Goal: Information Seeking & Learning: Learn about a topic

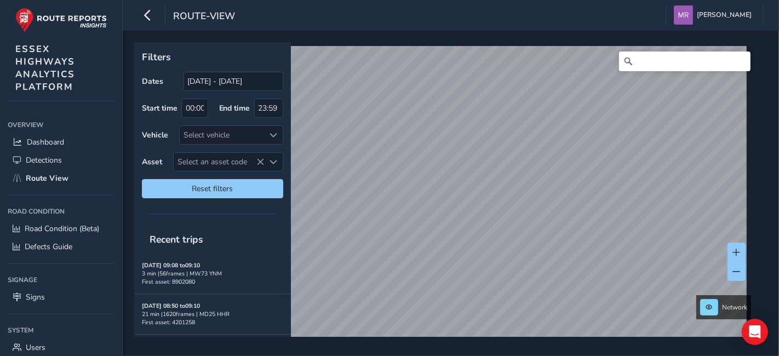
click at [518, 22] on div "route-view [PERSON_NAME] Colour Scheme: Dark Dim Light Logout Filters Dates [DA…" at bounding box center [451, 178] width 656 height 356
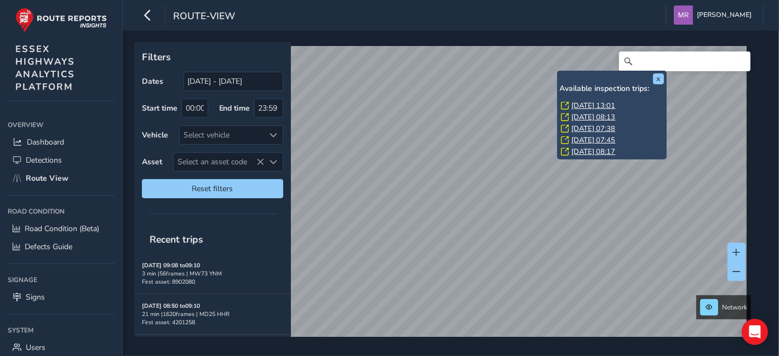
click at [598, 40] on div "x Available inspection trips: [DATE] 13:01 [DATE] 08:13 [DATE] 07:38 [DATE] 07:…" at bounding box center [451, 193] width 656 height 325
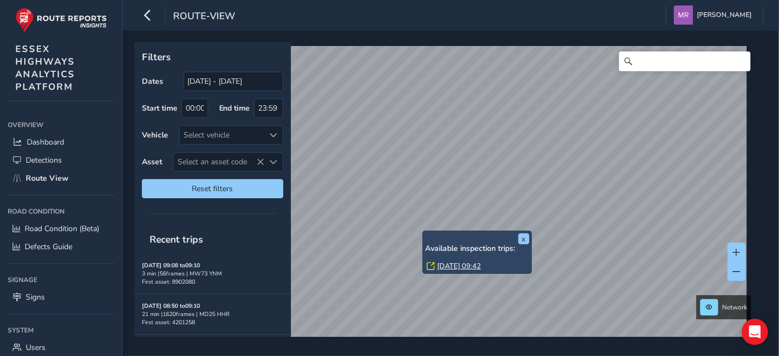
click at [446, 262] on link "[DATE] 09:42" at bounding box center [459, 266] width 44 height 10
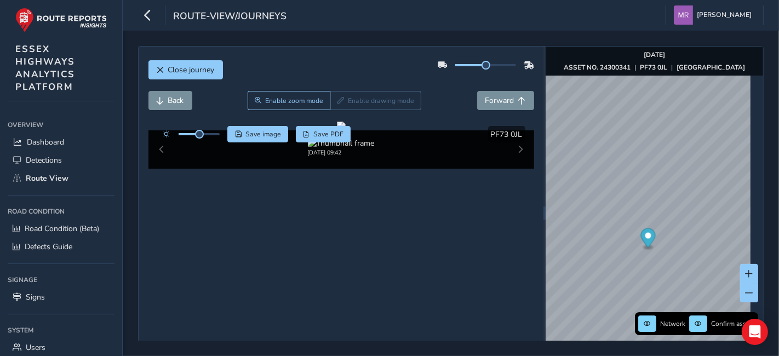
click at [205, 130] on div at bounding box center [188, 134] width 63 height 16
click at [205, 131] on div at bounding box center [188, 134] width 63 height 16
click at [205, 136] on div at bounding box center [188, 134] width 63 height 16
drag, startPoint x: 197, startPoint y: 135, endPoint x: 217, endPoint y: 137, distance: 19.9
click at [217, 137] on span at bounding box center [217, 134] width 9 height 9
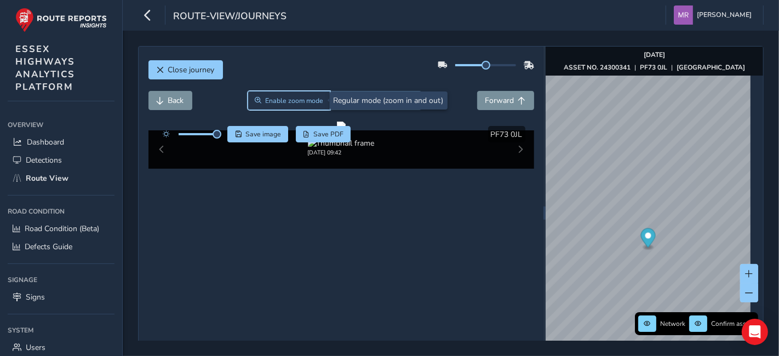
click at [294, 104] on span "Enable zoom mode" at bounding box center [294, 100] width 58 height 9
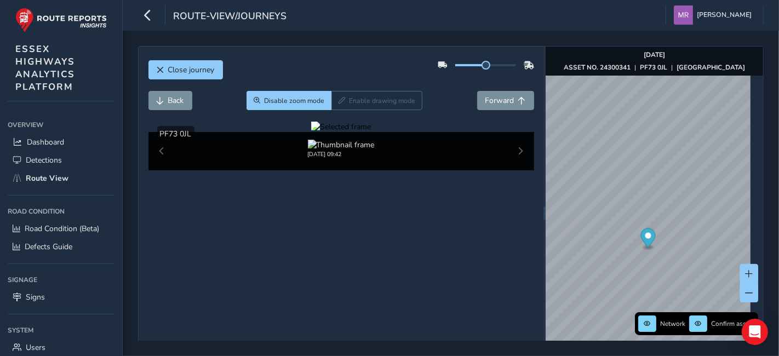
click at [361, 132] on div at bounding box center [341, 127] width 60 height 10
click at [353, 215] on img at bounding box center [454, 270] width 1578 height 887
click at [371, 132] on div at bounding box center [341, 127] width 60 height 10
click at [416, 235] on img at bounding box center [256, 206] width 1578 height 887
click at [356, 132] on div at bounding box center [341, 127] width 60 height 10
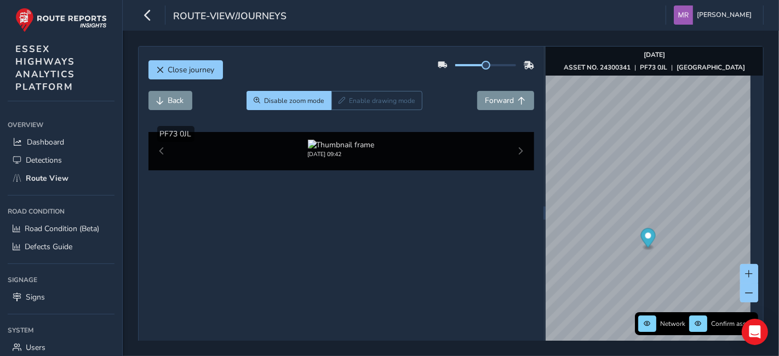
click at [367, 216] on img at bounding box center [409, 267] width 1578 height 887
click at [494, 95] on span "Forward" at bounding box center [499, 100] width 29 height 10
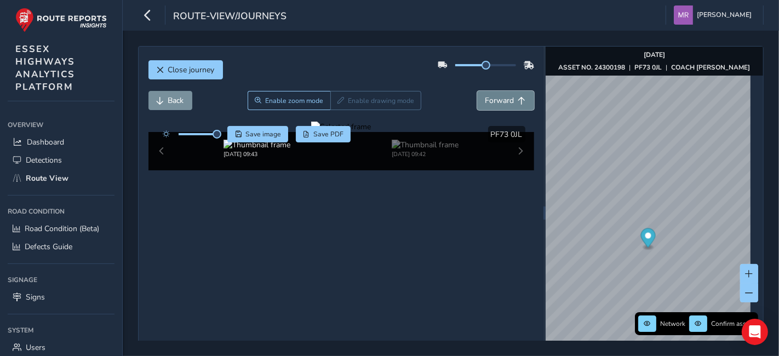
click at [494, 95] on span "Forward" at bounding box center [499, 100] width 29 height 10
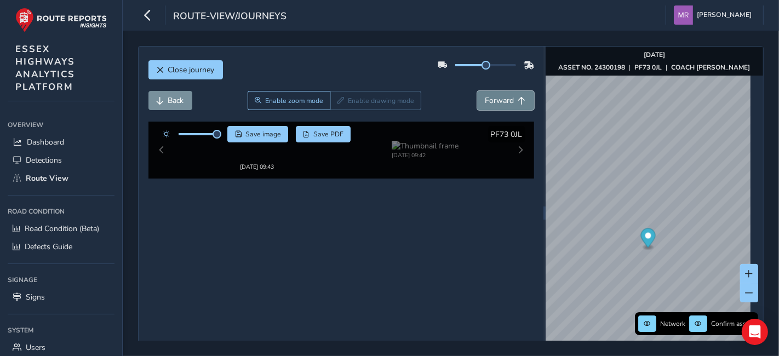
click at [494, 95] on span "Forward" at bounding box center [499, 100] width 29 height 10
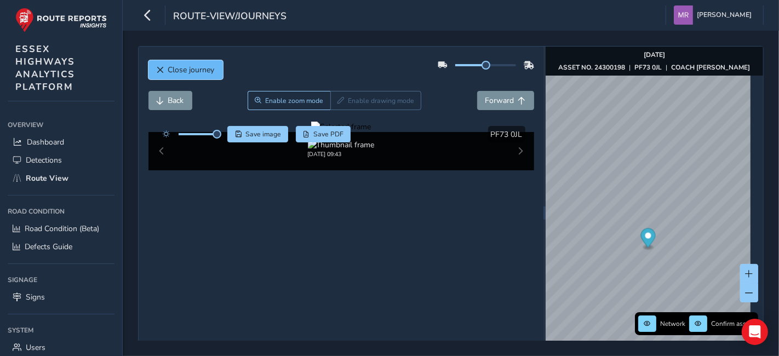
click at [195, 66] on span "Close journey" at bounding box center [191, 70] width 47 height 10
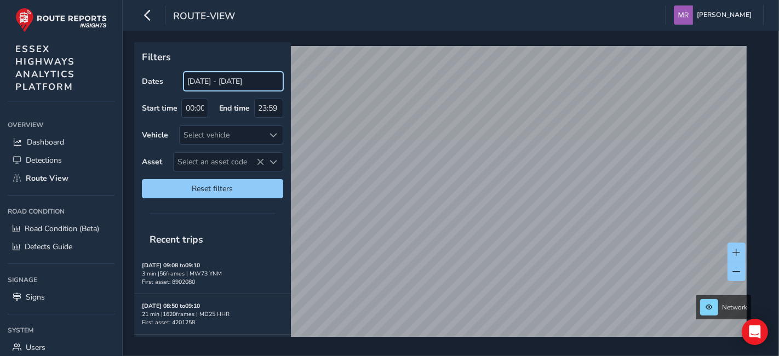
click at [194, 76] on input "[DATE] - [DATE]" at bounding box center [234, 81] width 100 height 19
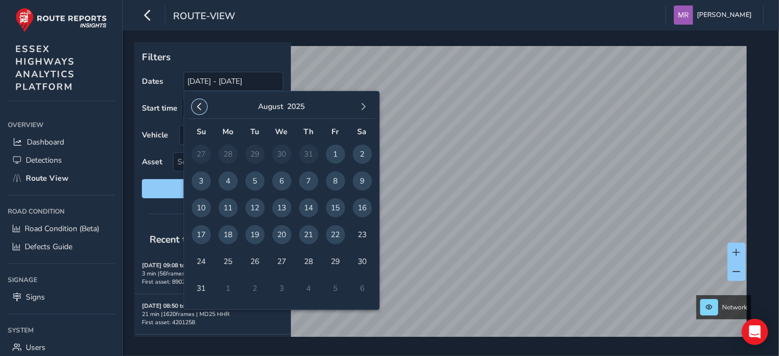
click at [200, 105] on span "button" at bounding box center [200, 107] width 8 height 8
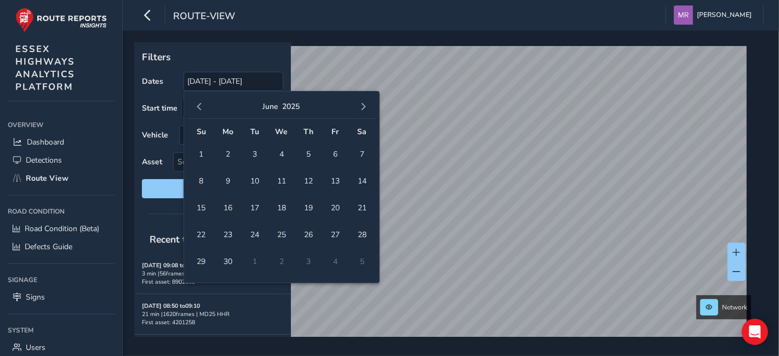
click at [200, 105] on span "button" at bounding box center [200, 107] width 8 height 8
click at [201, 106] on span "button" at bounding box center [200, 107] width 8 height 8
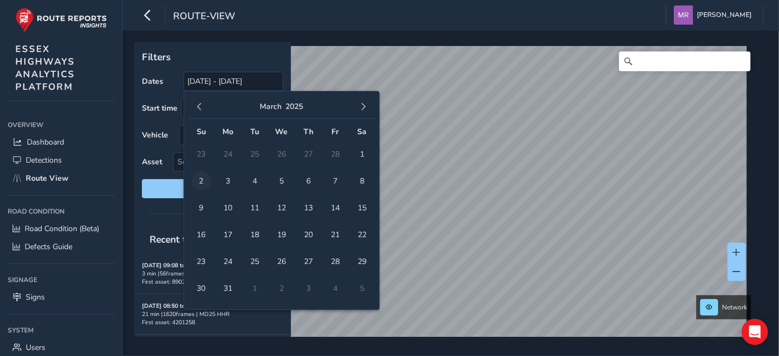
click at [201, 180] on span "2" at bounding box center [201, 180] width 19 height 19
click at [358, 110] on button "button" at bounding box center [363, 106] width 15 height 15
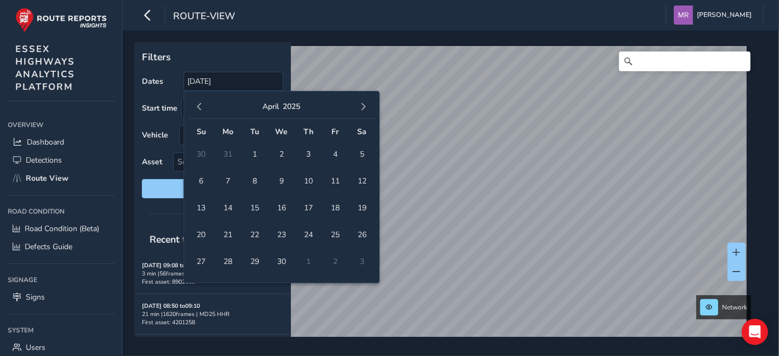
click at [358, 110] on button "button" at bounding box center [363, 106] width 15 height 15
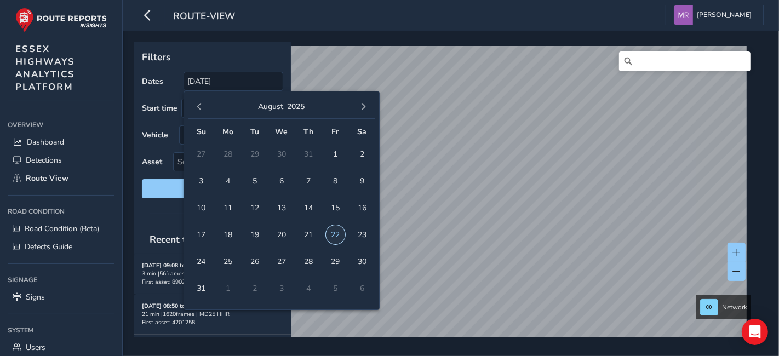
click at [333, 232] on span "22" at bounding box center [335, 234] width 19 height 19
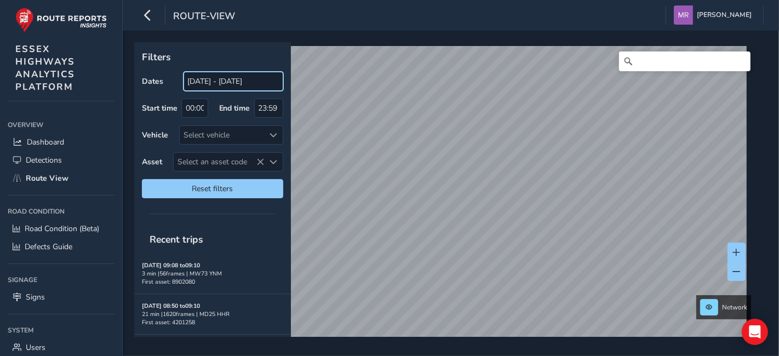
click at [196, 84] on input "[DATE] - [DATE]" at bounding box center [234, 81] width 100 height 19
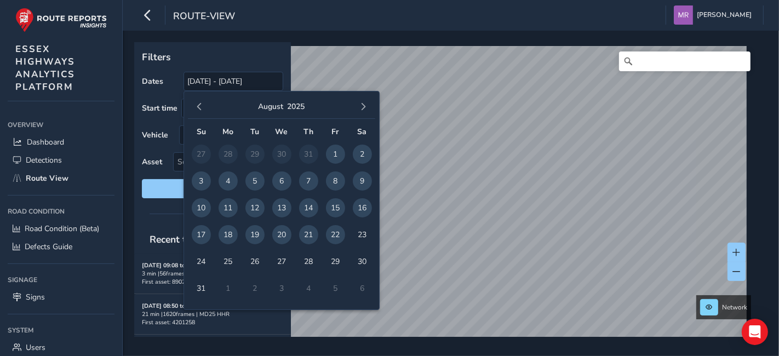
click at [336, 236] on span "22" at bounding box center [335, 234] width 19 height 19
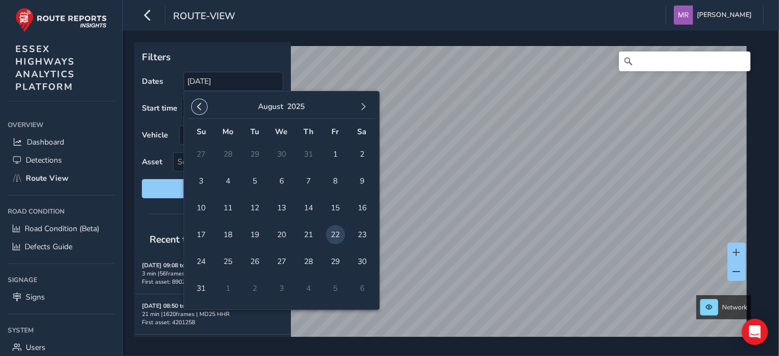
click at [200, 110] on span "button" at bounding box center [200, 107] width 8 height 8
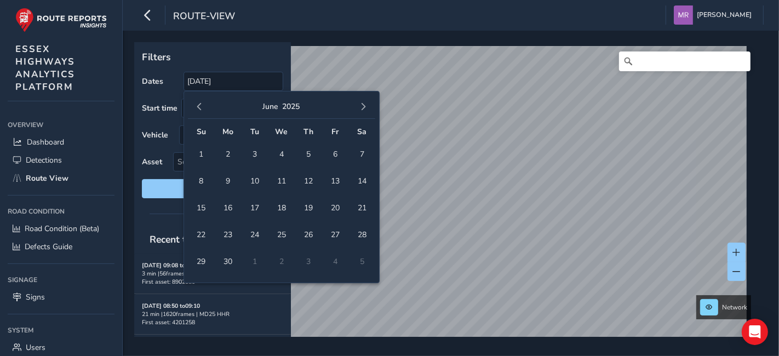
click at [200, 110] on span "button" at bounding box center [200, 107] width 8 height 8
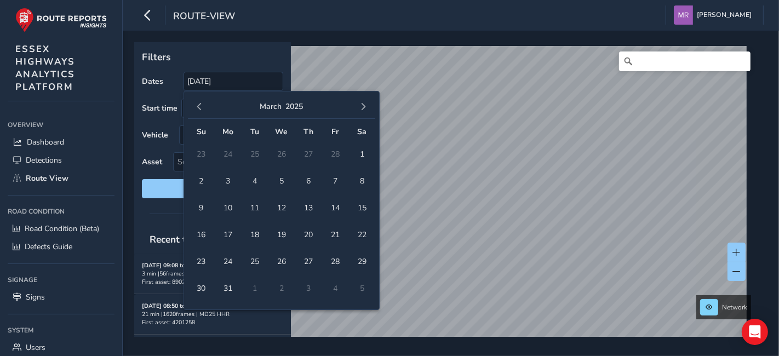
click at [200, 110] on span "button" at bounding box center [200, 107] width 8 height 8
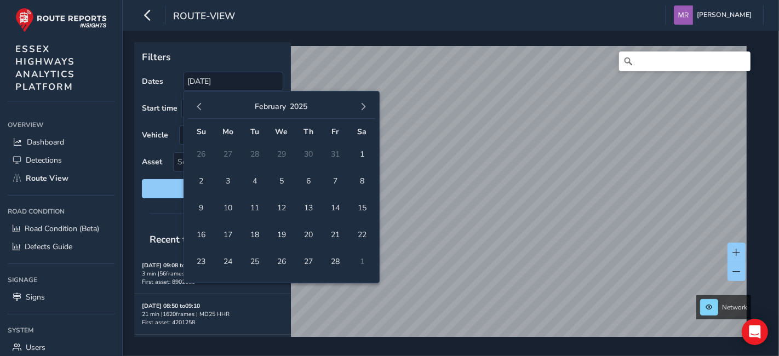
click at [200, 110] on span "button" at bounding box center [200, 107] width 8 height 8
click at [256, 152] on span "3" at bounding box center [254, 154] width 19 height 19
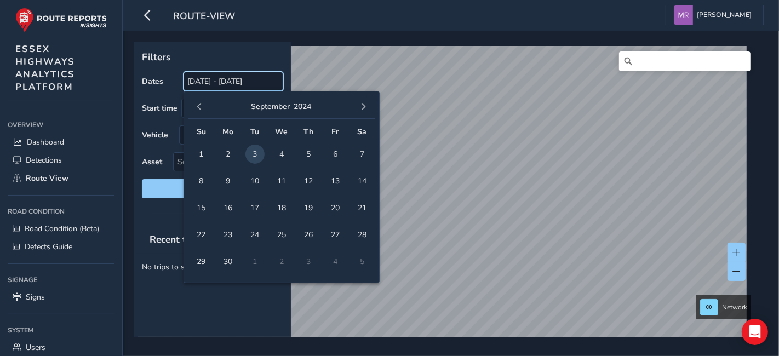
click at [207, 81] on input "[DATE] - [DATE]" at bounding box center [234, 81] width 100 height 19
click at [199, 103] on span "button" at bounding box center [200, 107] width 8 height 8
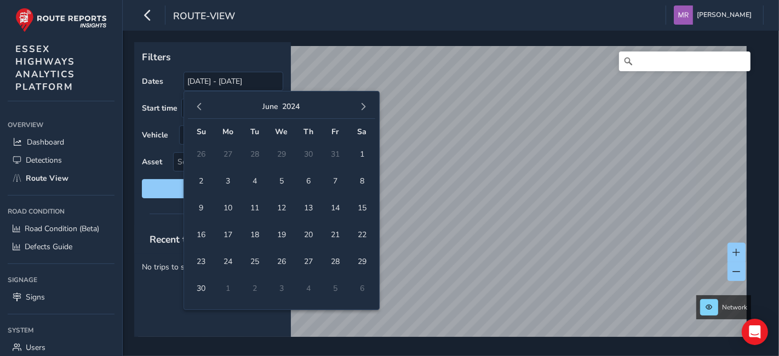
click at [199, 103] on span "button" at bounding box center [200, 107] width 8 height 8
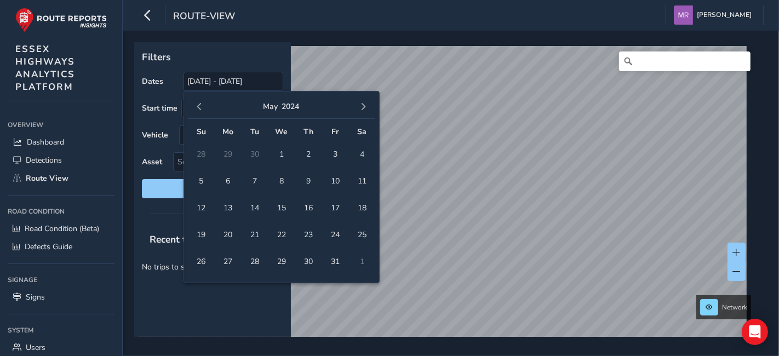
click at [200, 104] on span "button" at bounding box center [200, 107] width 8 height 8
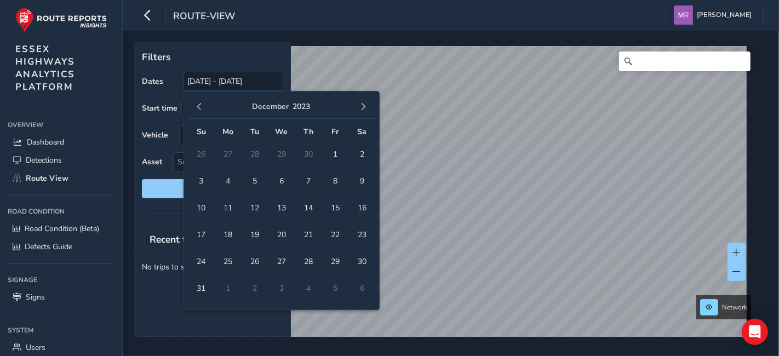
click at [200, 104] on span "button" at bounding box center [200, 107] width 8 height 8
click at [253, 182] on span "7" at bounding box center [254, 180] width 19 height 19
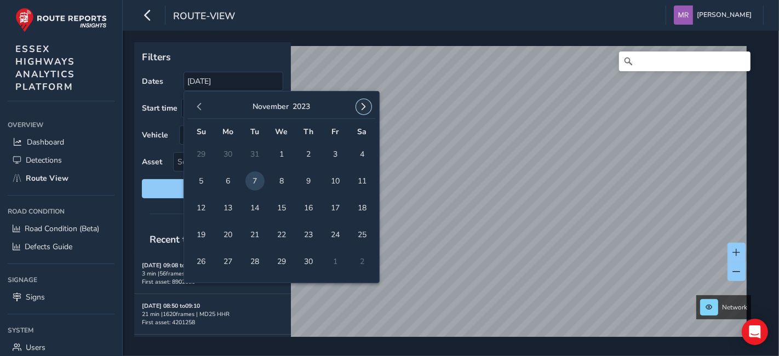
click at [361, 108] on span "button" at bounding box center [364, 107] width 8 height 8
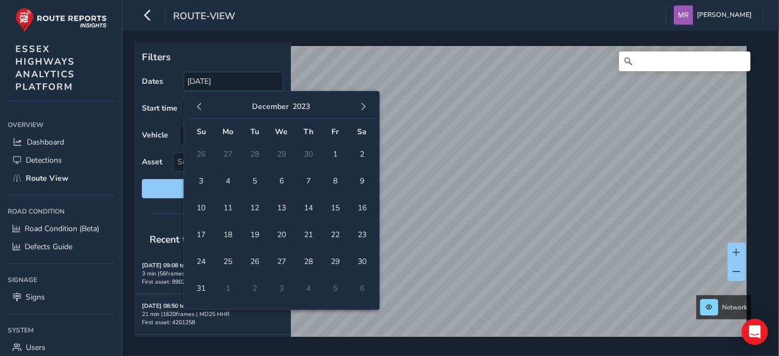
click at [361, 108] on span "button" at bounding box center [364, 107] width 8 height 8
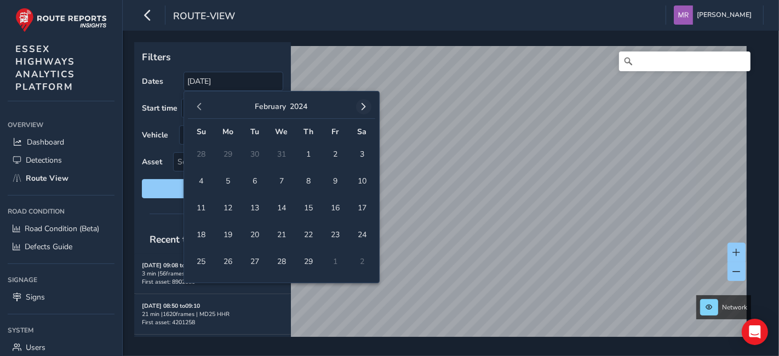
click at [360, 108] on span "button" at bounding box center [364, 107] width 8 height 8
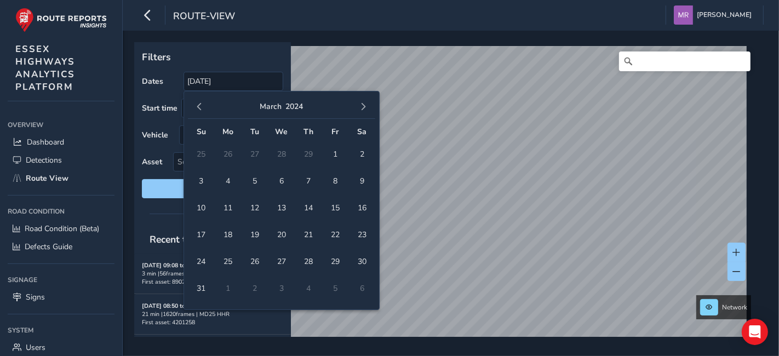
click at [360, 109] on span "button" at bounding box center [364, 107] width 8 height 8
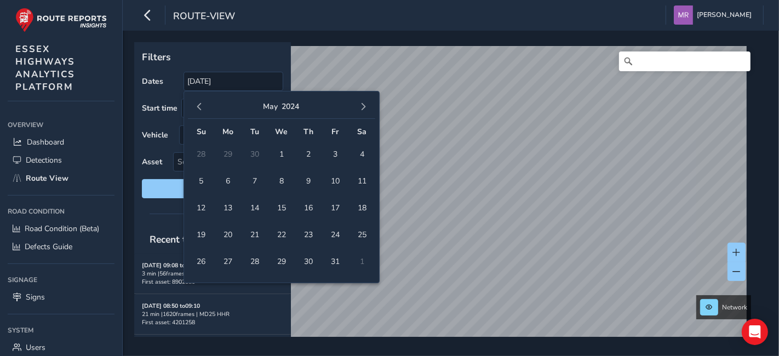
click at [360, 109] on span "button" at bounding box center [364, 107] width 8 height 8
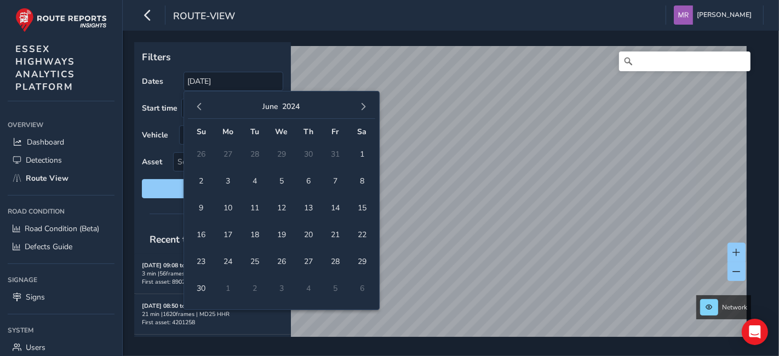
click at [360, 109] on span "button" at bounding box center [364, 107] width 8 height 8
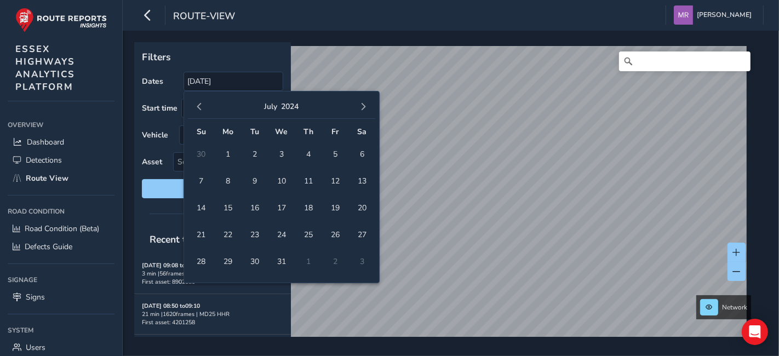
click at [360, 110] on span "button" at bounding box center [364, 107] width 8 height 8
click at [362, 110] on span "button" at bounding box center [364, 107] width 8 height 8
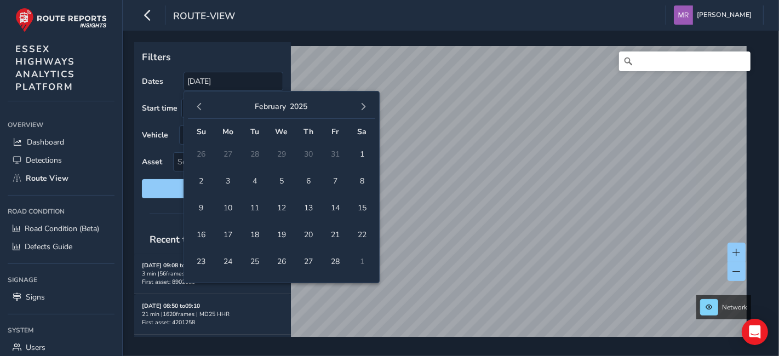
click at [362, 110] on span "button" at bounding box center [364, 107] width 8 height 8
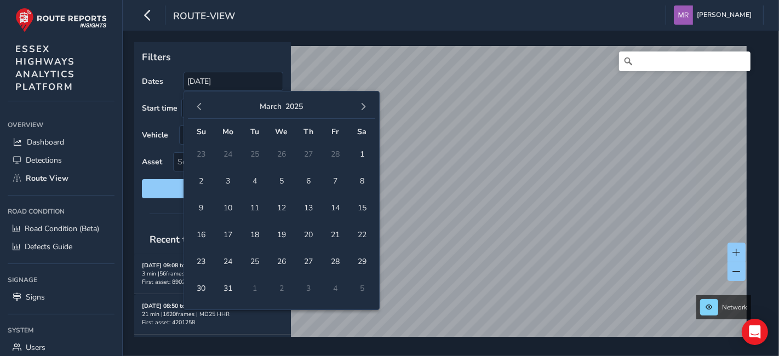
click at [362, 110] on span "button" at bounding box center [364, 107] width 8 height 8
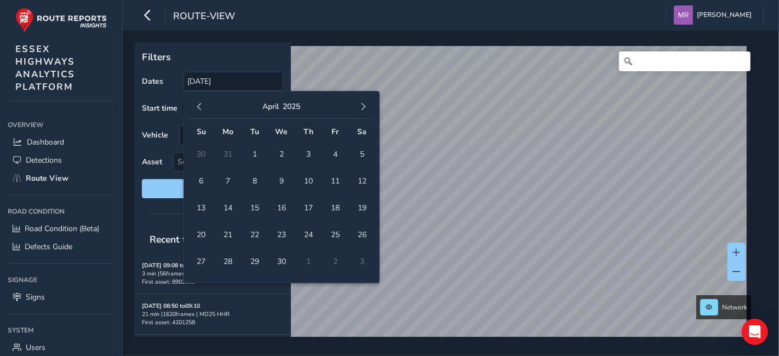
click at [362, 110] on span "button" at bounding box center [364, 107] width 8 height 8
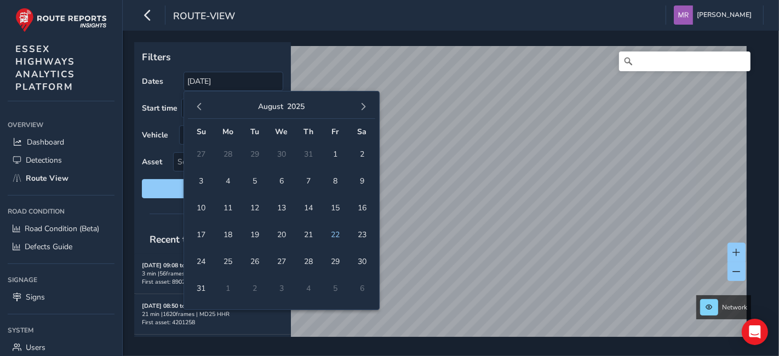
click at [362, 110] on span "button" at bounding box center [364, 107] width 8 height 8
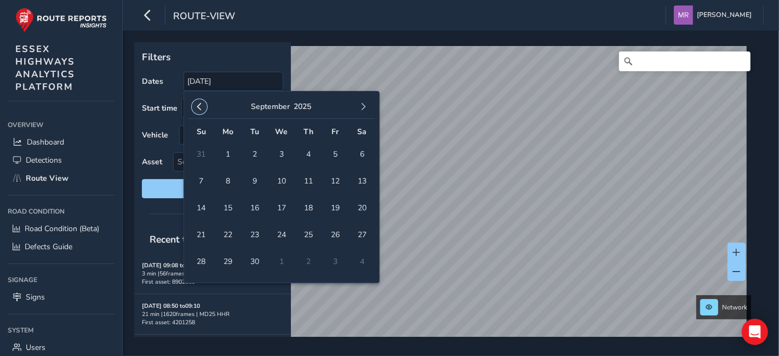
click at [202, 108] on span "button" at bounding box center [200, 107] width 8 height 8
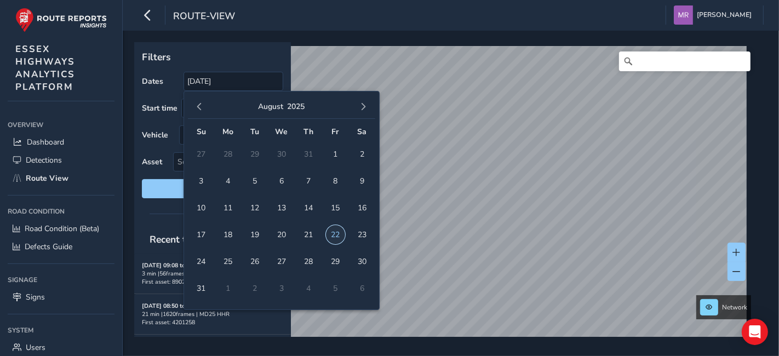
click at [333, 234] on span "22" at bounding box center [335, 234] width 19 height 19
type input "[DATE] - [DATE]"
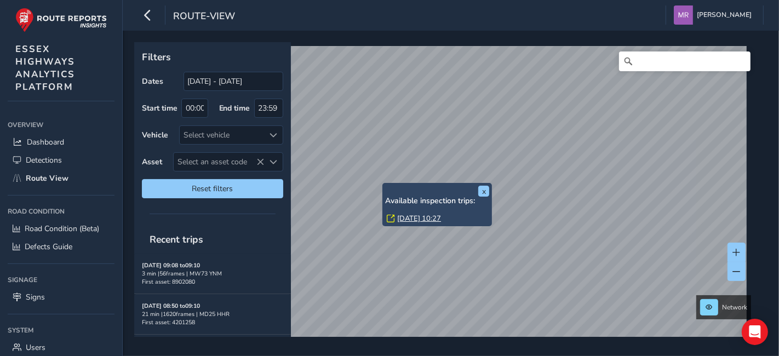
click at [412, 215] on link "[DATE] 10:27" at bounding box center [419, 219] width 44 height 10
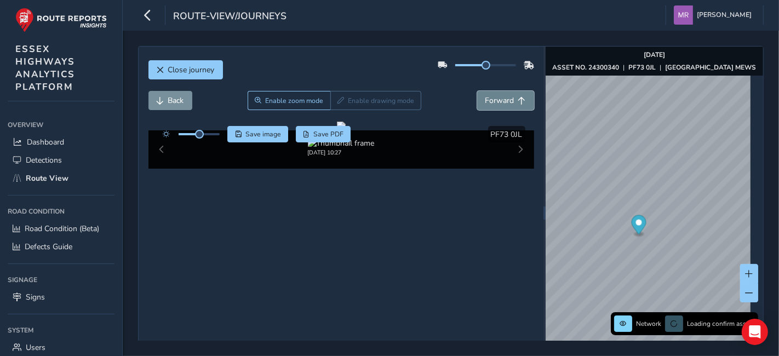
click at [488, 107] on button "Forward" at bounding box center [505, 100] width 57 height 19
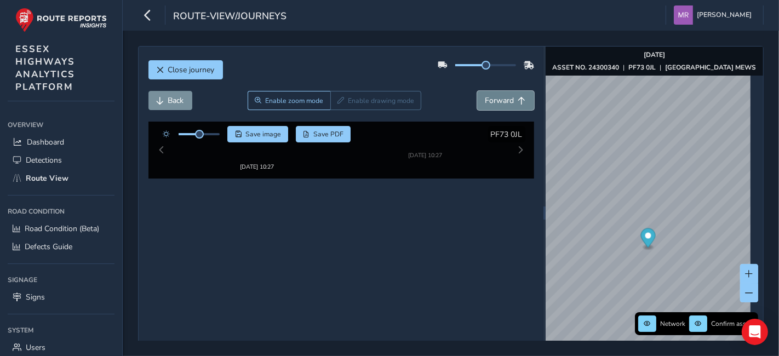
click at [490, 102] on span "Forward" at bounding box center [499, 100] width 29 height 10
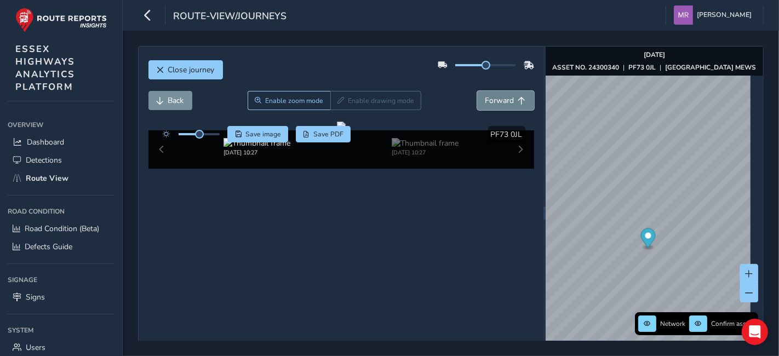
click at [490, 102] on span "Forward" at bounding box center [499, 100] width 29 height 10
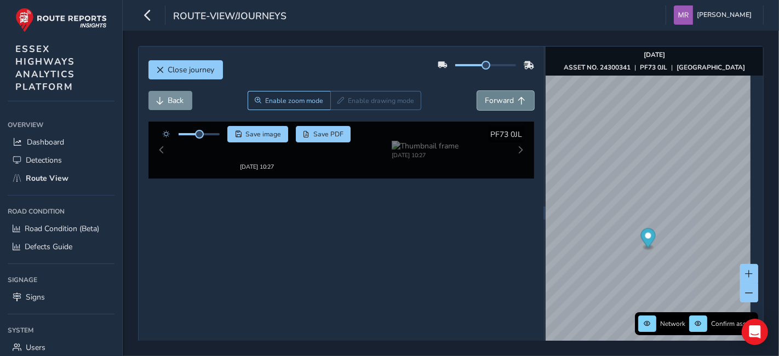
click at [490, 102] on span "Forward" at bounding box center [499, 100] width 29 height 10
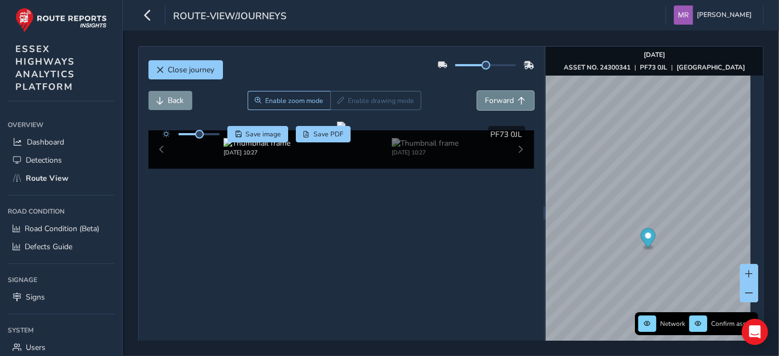
click at [490, 102] on span "Forward" at bounding box center [499, 100] width 29 height 10
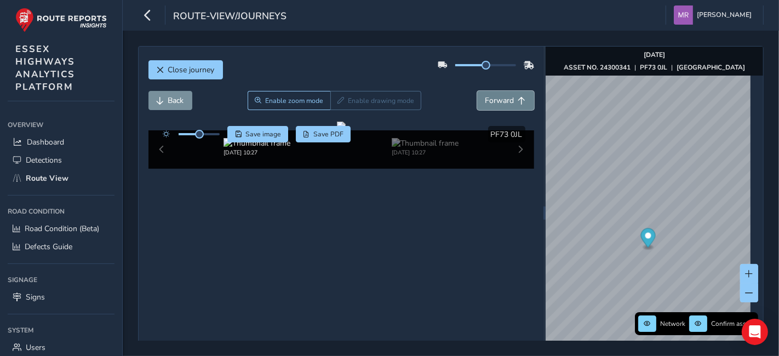
click at [490, 102] on span "Forward" at bounding box center [499, 100] width 29 height 10
